Goal: Navigation & Orientation: Understand site structure

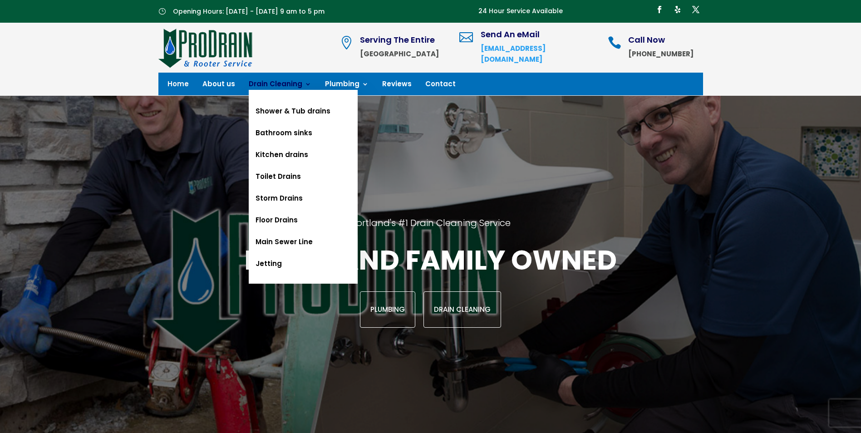
click at [284, 87] on link "Drain Cleaning" at bounding box center [280, 86] width 63 height 10
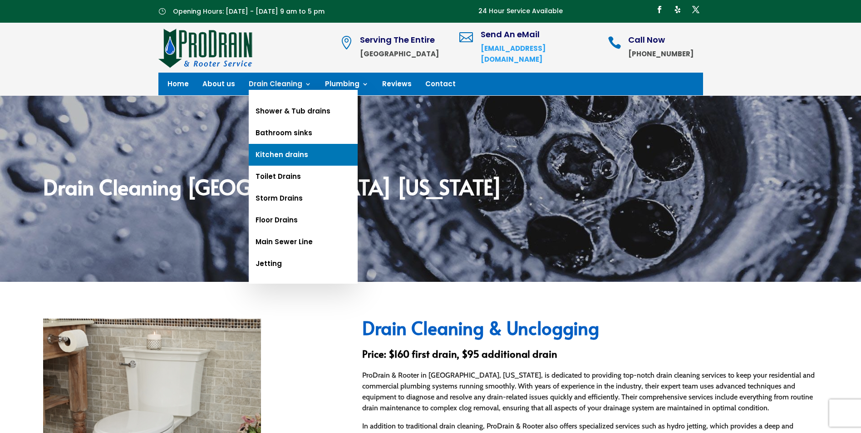
click at [281, 153] on link "Kitchen drains" at bounding box center [303, 155] width 109 height 22
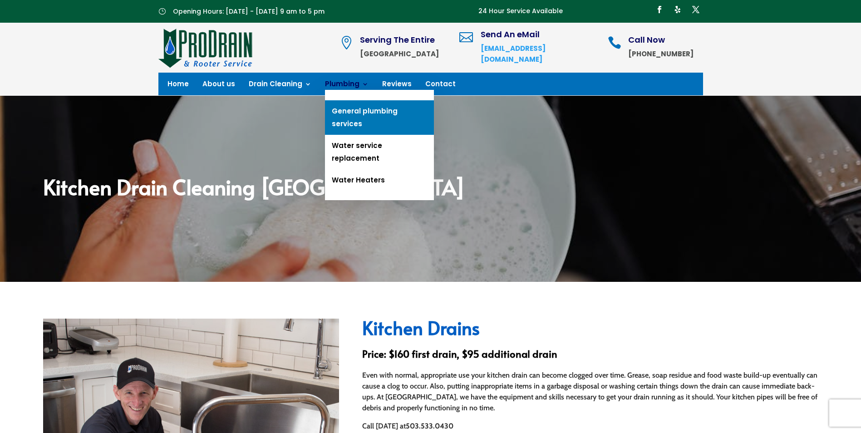
click at [364, 106] on link "General plumbing services" at bounding box center [379, 117] width 109 height 34
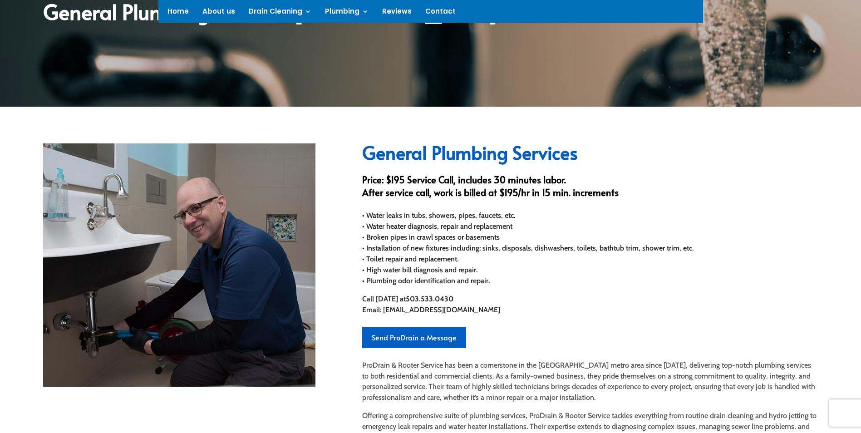
scroll to position [182, 0]
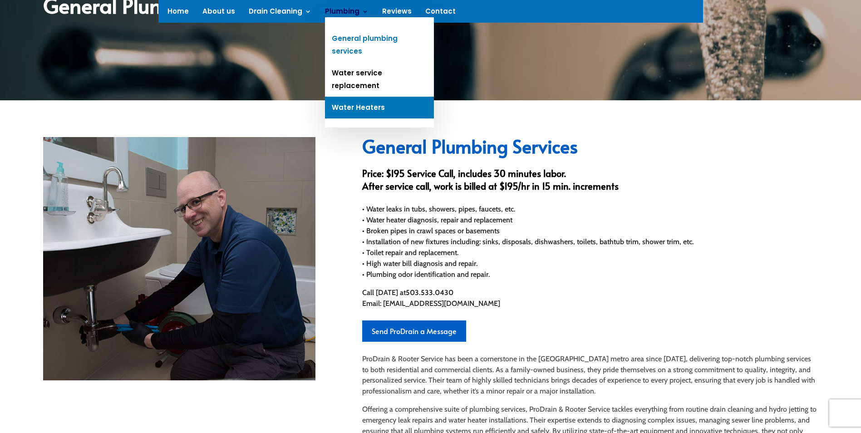
click at [350, 97] on link "Water Heaters" at bounding box center [379, 108] width 109 height 22
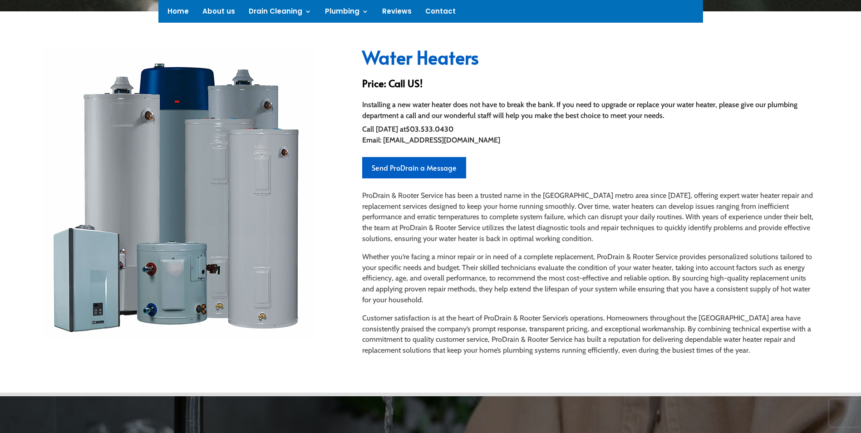
scroll to position [182, 0]
